Goal: Browse casually: Explore the website without a specific task or goal

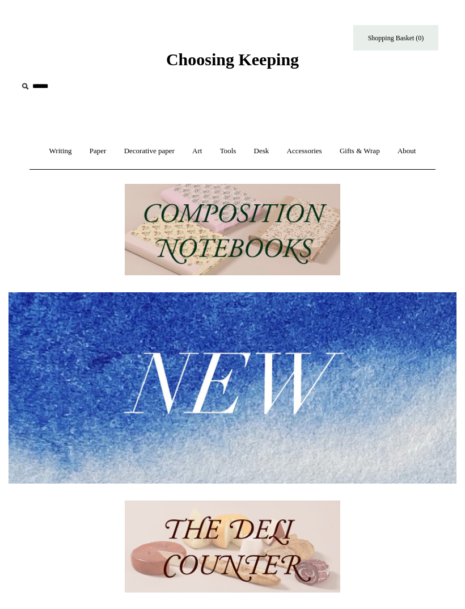
click at [41, 153] on link "Writing +" at bounding box center [60, 151] width 39 height 30
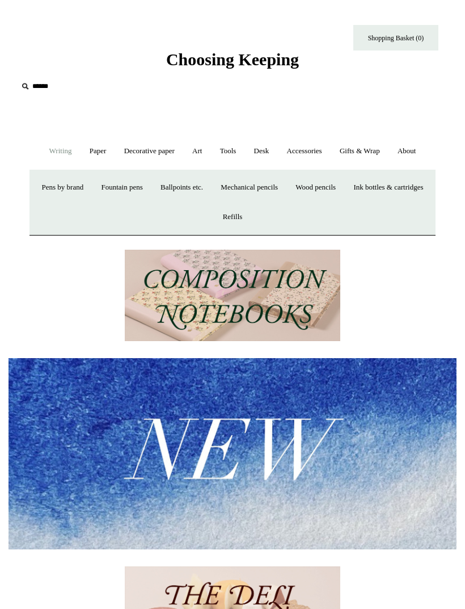
click at [211, 192] on link "Ballpoints etc. +" at bounding box center [182, 188] width 58 height 30
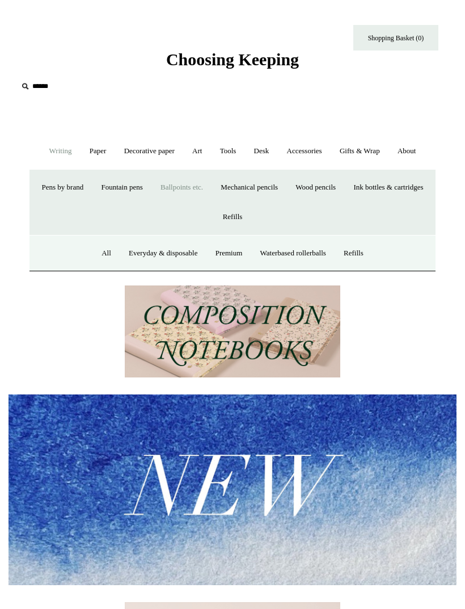
click at [94, 251] on link "All" at bounding box center [107, 253] width 26 height 30
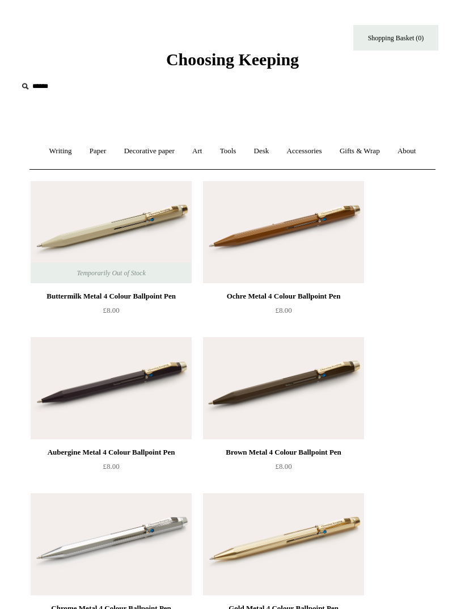
click at [85, 149] on link "Paper +" at bounding box center [98, 151] width 33 height 30
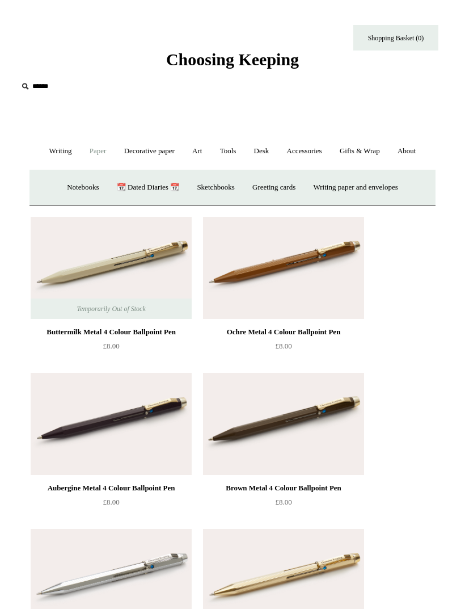
click at [64, 190] on link "Notebooks +" at bounding box center [83, 188] width 48 height 30
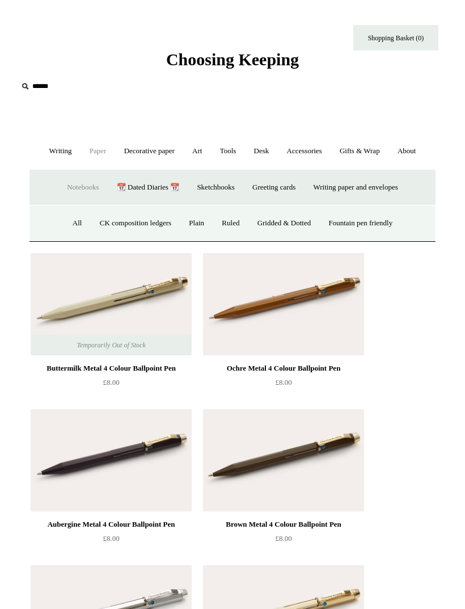
click at [68, 223] on link "All" at bounding box center [78, 223] width 26 height 30
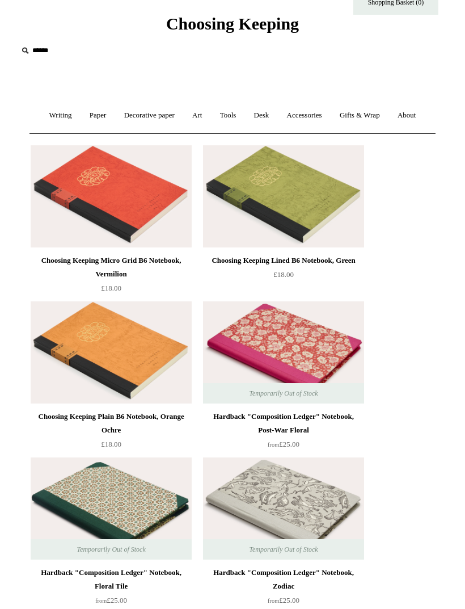
scroll to position [36, 0]
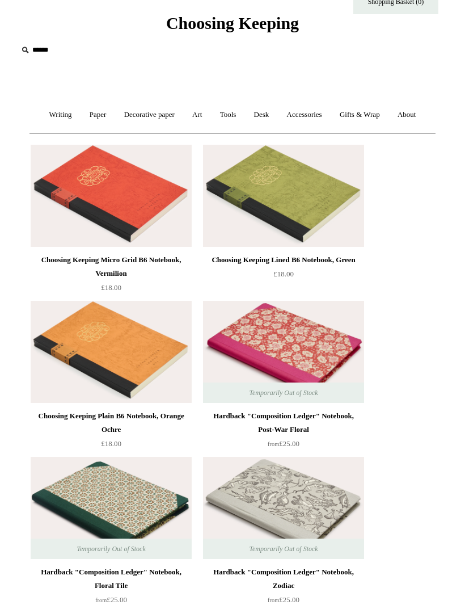
click at [83, 228] on img at bounding box center [111, 196] width 161 height 102
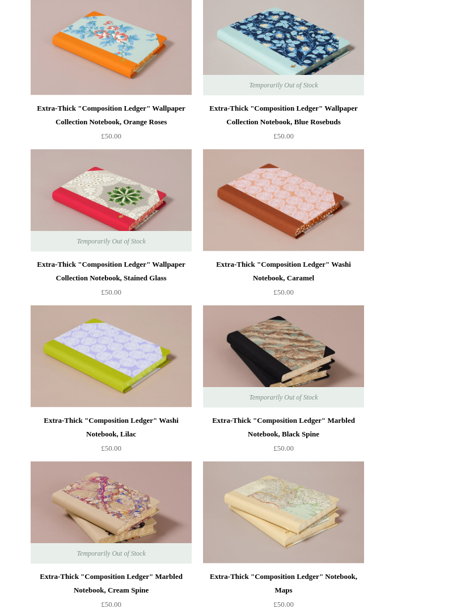
scroll to position [2060, 0]
click at [252, 368] on img at bounding box center [283, 356] width 161 height 102
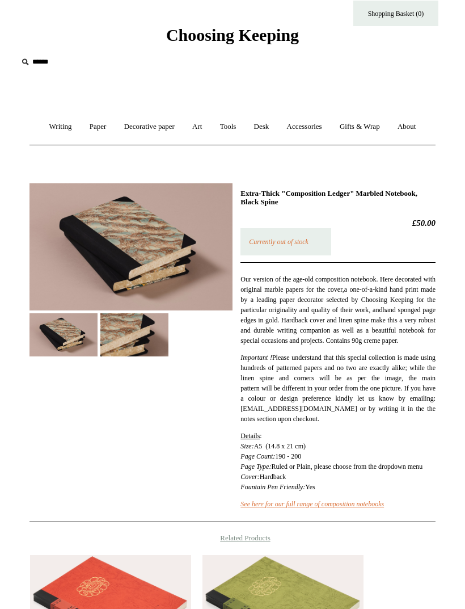
scroll to position [25, 0]
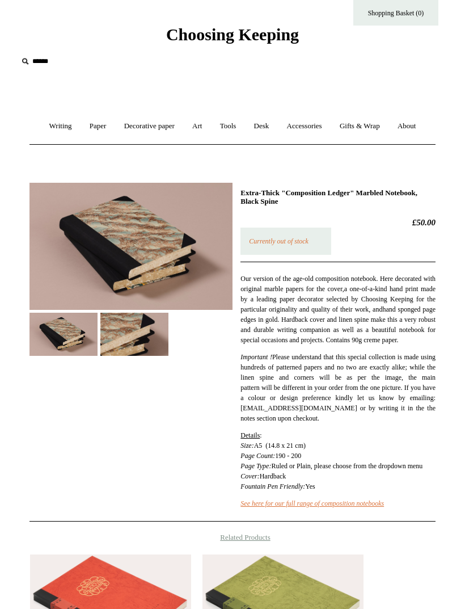
click at [161, 285] on img at bounding box center [131, 247] width 203 height 128
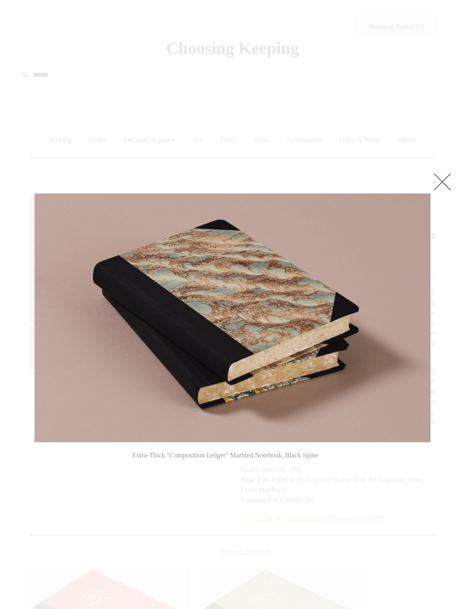
scroll to position [15, 0]
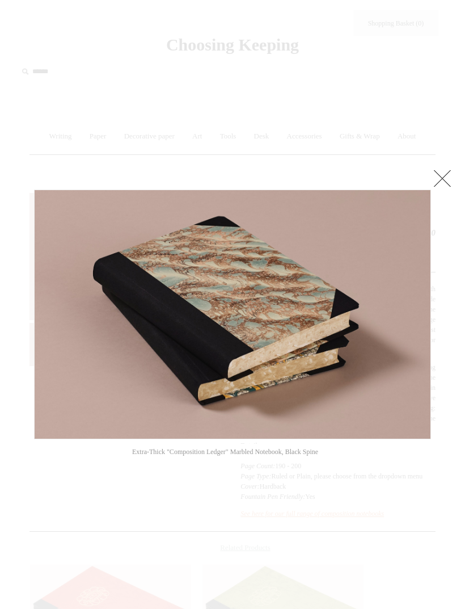
click at [445, 179] on link at bounding box center [442, 178] width 23 height 23
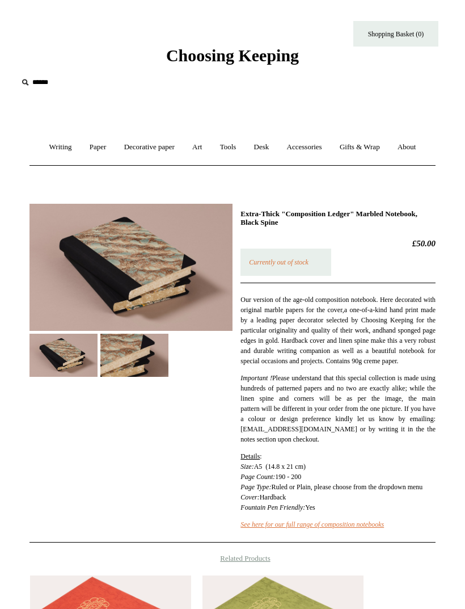
scroll to position [3, 0]
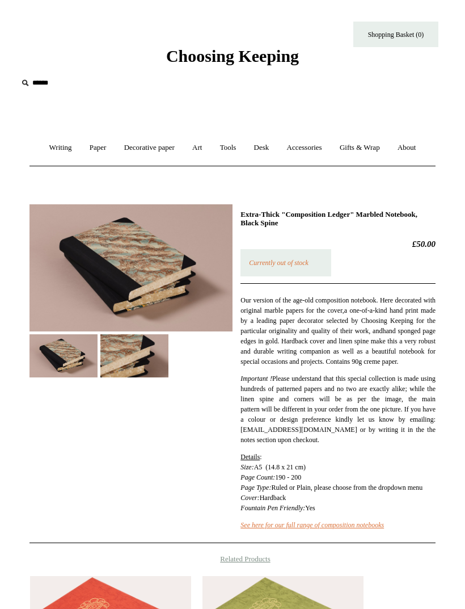
click at [86, 147] on link "Paper +" at bounding box center [98, 148] width 33 height 30
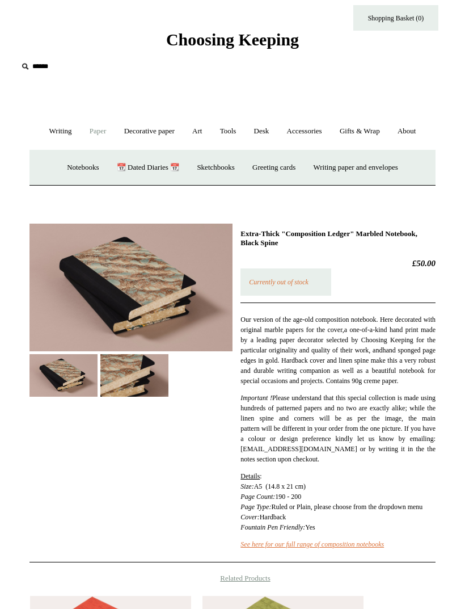
scroll to position [0, 0]
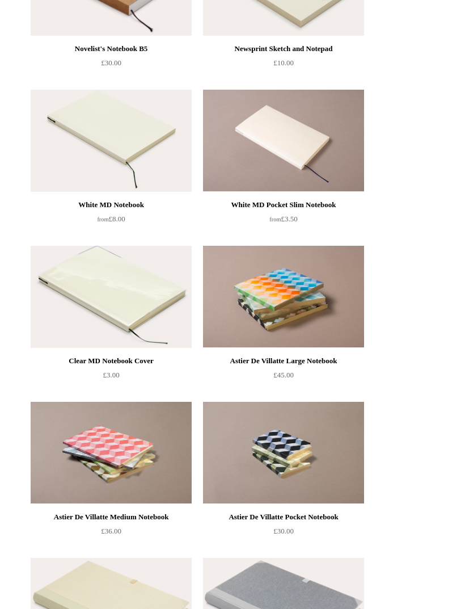
scroll to position [5087, 0]
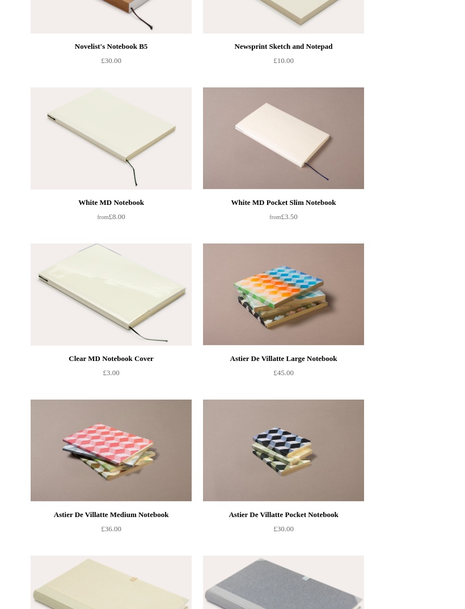
click at [277, 297] on img at bounding box center [283, 295] width 161 height 102
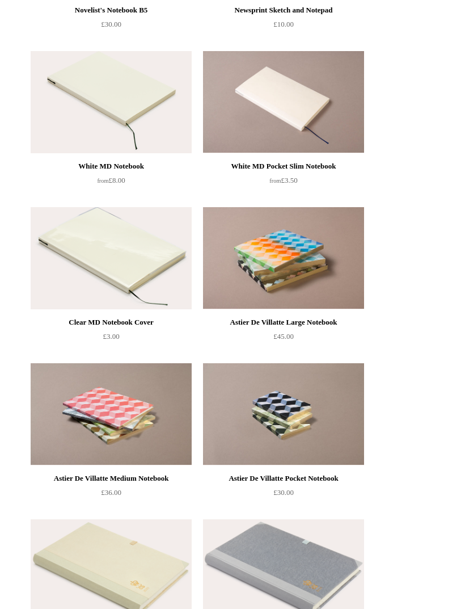
click at [82, 411] on img at bounding box center [111, 414] width 161 height 102
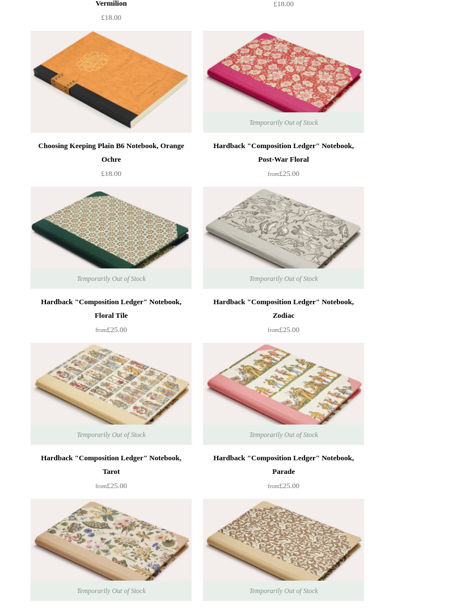
scroll to position [0, 0]
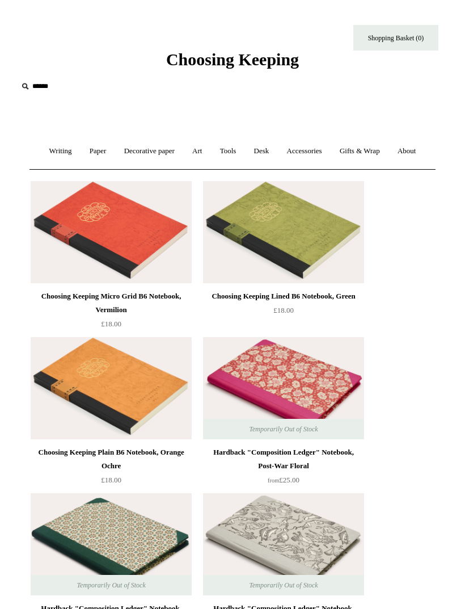
click at [200, 154] on link "Art +" at bounding box center [197, 151] width 26 height 30
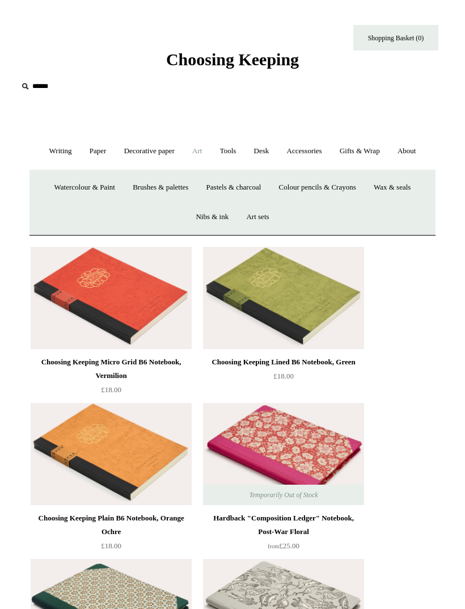
click at [128, 151] on link "Decorative paper +" at bounding box center [149, 151] width 66 height 30
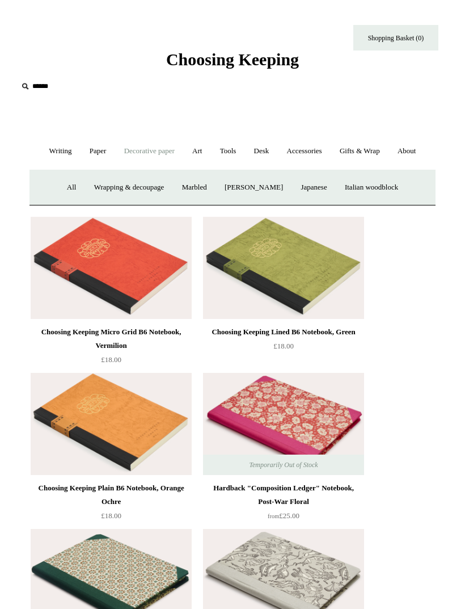
click at [108, 188] on link "Wrapping & decoupage" at bounding box center [129, 188] width 86 height 30
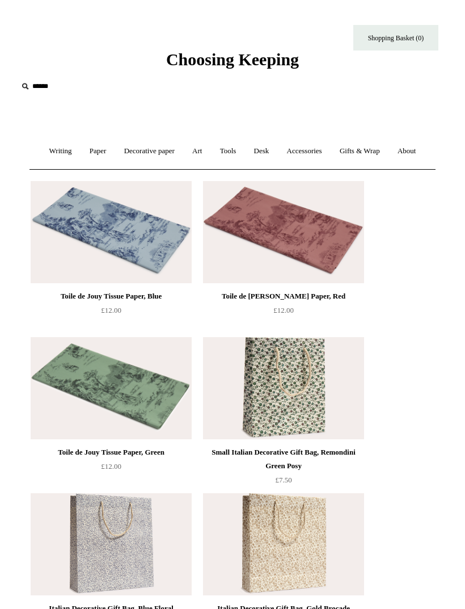
click at [186, 65] on span "Choosing Keeping" at bounding box center [232, 59] width 133 height 19
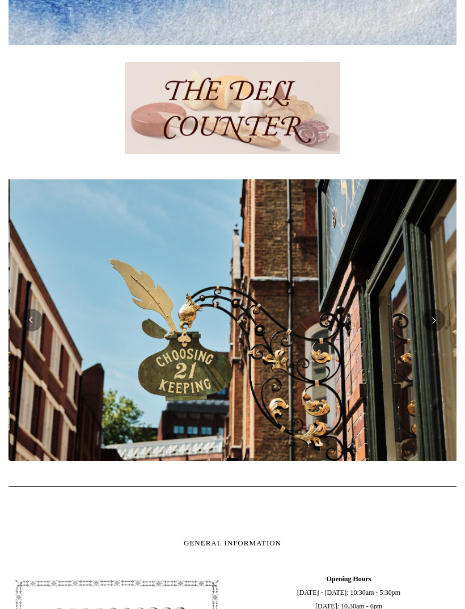
scroll to position [0, 448]
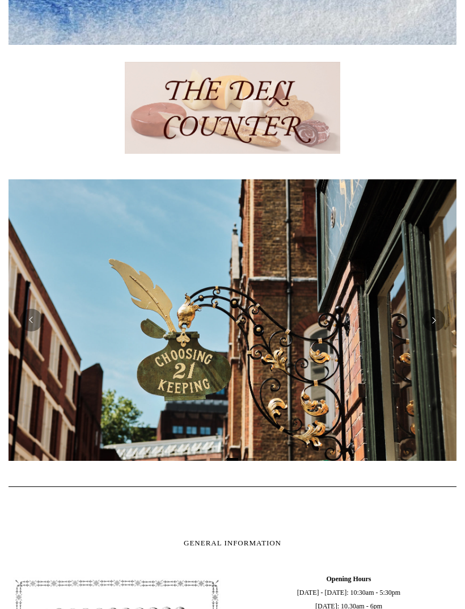
click at [155, 102] on img at bounding box center [233, 108] width 216 height 92
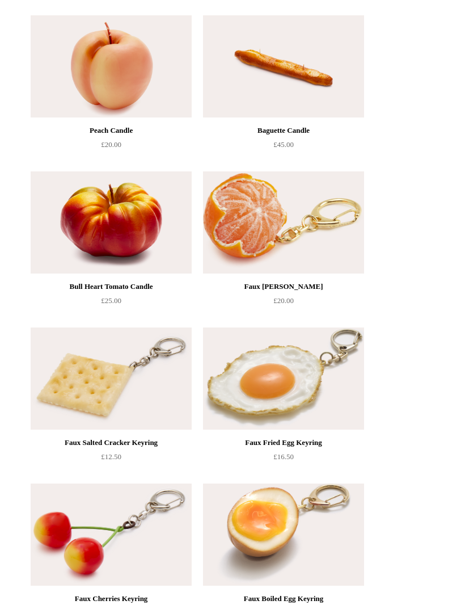
scroll to position [500, 0]
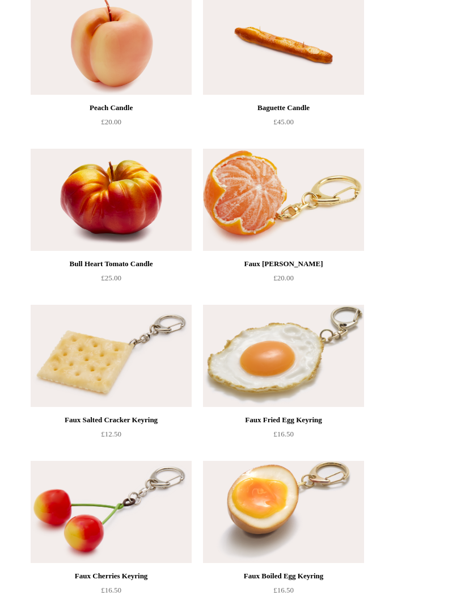
click at [242, 191] on img at bounding box center [283, 200] width 161 height 102
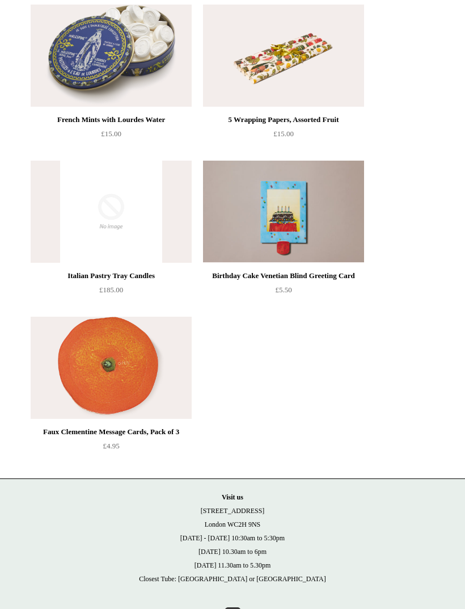
scroll to position [1903, 0]
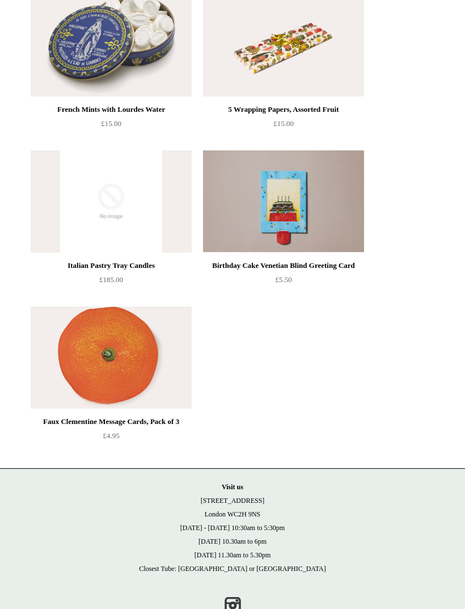
click at [233, 605] on link "Instagram" at bounding box center [232, 604] width 25 height 25
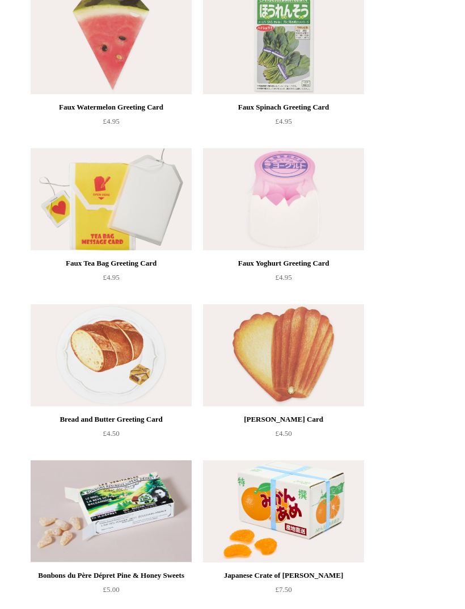
scroll to position [1281, 0]
